Goal: Find specific page/section: Find specific page/section

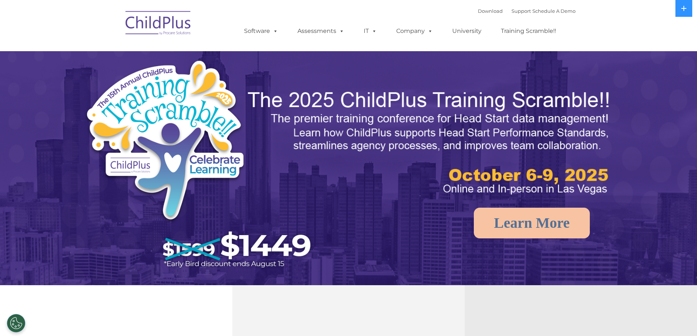
select select "MEDIUM"
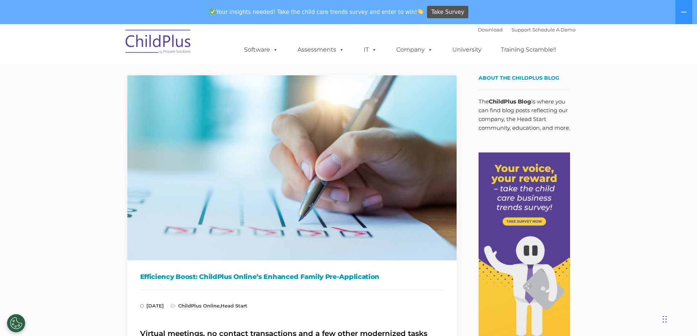
click at [172, 45] on img at bounding box center [158, 43] width 73 height 37
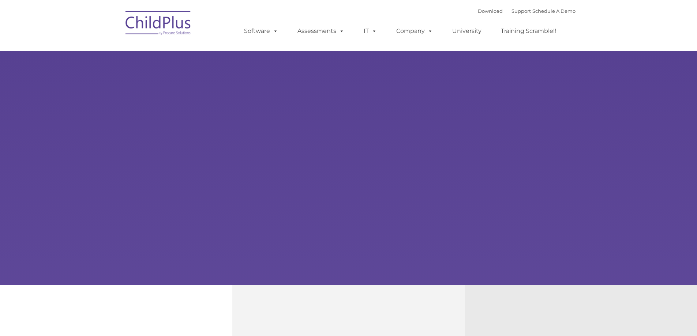
type input ""
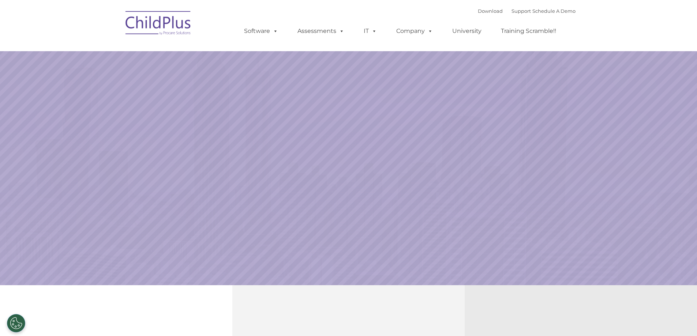
select select "MEDIUM"
